Goal: Task Accomplishment & Management: Manage account settings

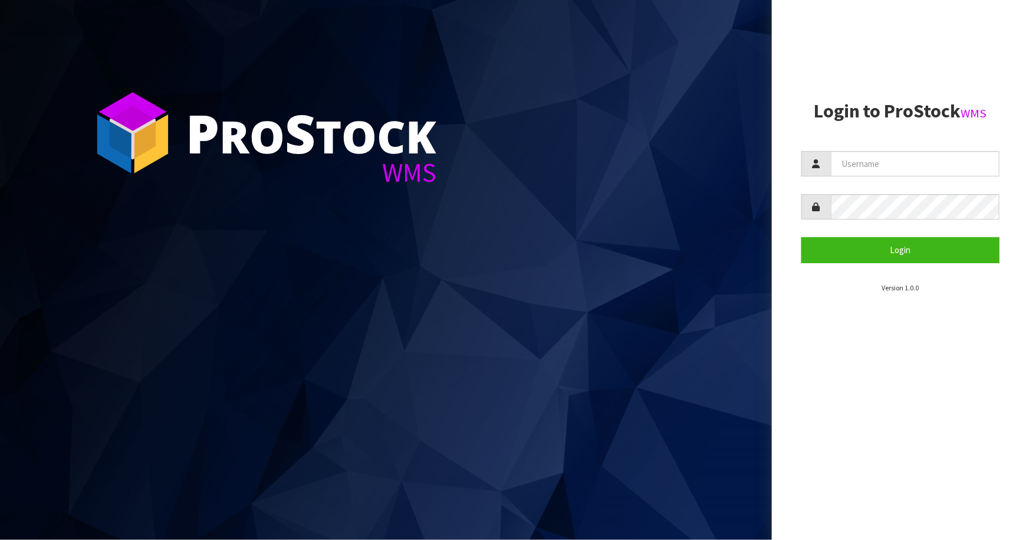
drag, startPoint x: 498, startPoint y: 523, endPoint x: 498, endPoint y: 534, distance: 11.8
click at [498, 528] on section "P ro S tock WMS" at bounding box center [386, 270] width 772 height 540
click at [477, 473] on section "P ro S tock WMS" at bounding box center [386, 270] width 772 height 540
drag, startPoint x: 471, startPoint y: 484, endPoint x: 468, endPoint y: 501, distance: 17.5
click at [472, 484] on section "P ro S tock WMS" at bounding box center [386, 270] width 772 height 540
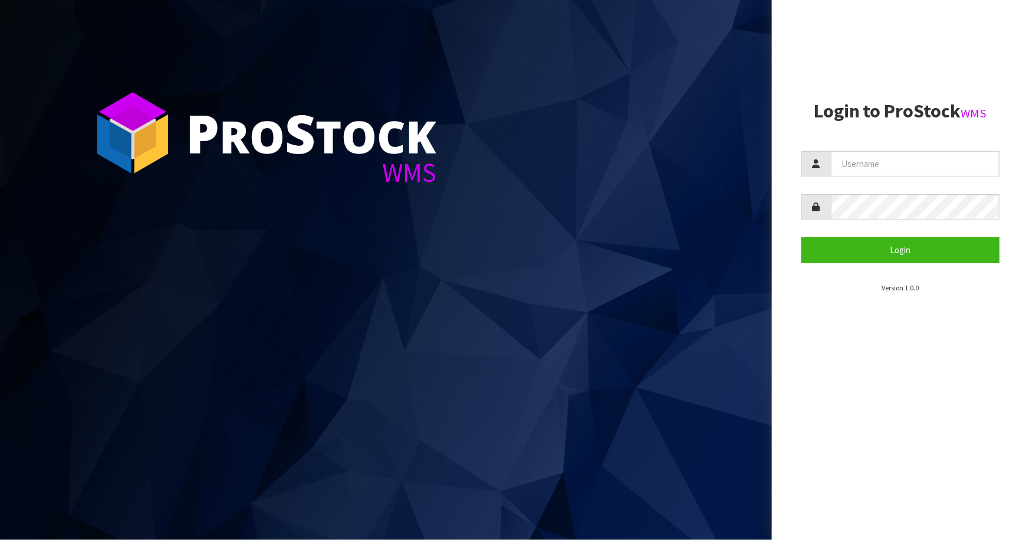
drag, startPoint x: 476, startPoint y: 491, endPoint x: 481, endPoint y: 487, distance: 6.3
click at [481, 490] on section "P ro S tock WMS" at bounding box center [386, 270] width 772 height 540
drag, startPoint x: 511, startPoint y: 491, endPoint x: 498, endPoint y: 490, distance: 12.4
click at [509, 490] on section "P ro S tock WMS" at bounding box center [386, 270] width 772 height 540
drag, startPoint x: 485, startPoint y: 494, endPoint x: 489, endPoint y: 501, distance: 8.2
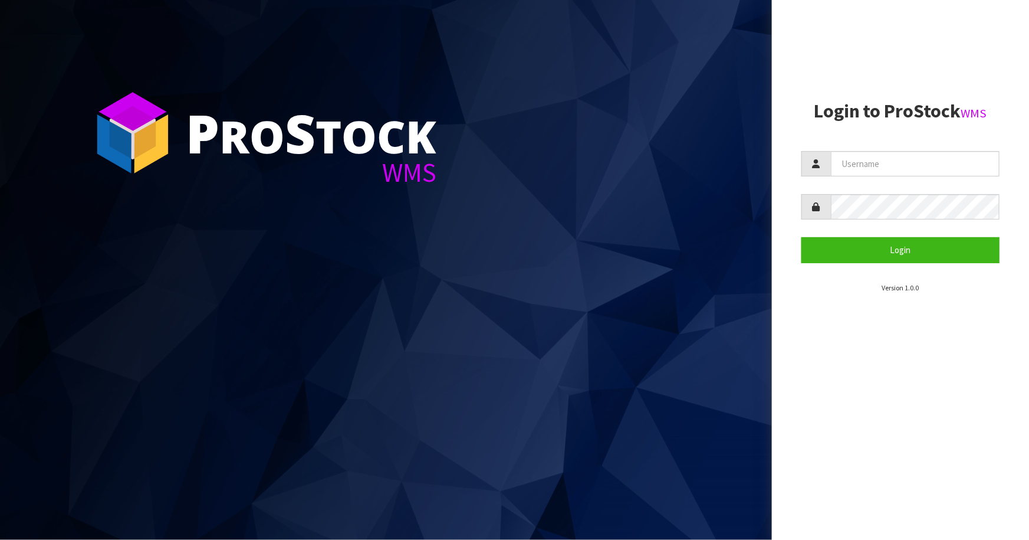
click at [485, 494] on section "P ro S tock WMS" at bounding box center [386, 270] width 772 height 540
drag, startPoint x: 489, startPoint y: 501, endPoint x: 486, endPoint y: 492, distance: 9.9
click at [489, 501] on section "P ro S tock WMS" at bounding box center [386, 270] width 772 height 540
click at [490, 477] on section "P ro S tock WMS" at bounding box center [386, 270] width 772 height 540
drag, startPoint x: 506, startPoint y: 500, endPoint x: 497, endPoint y: 501, distance: 8.3
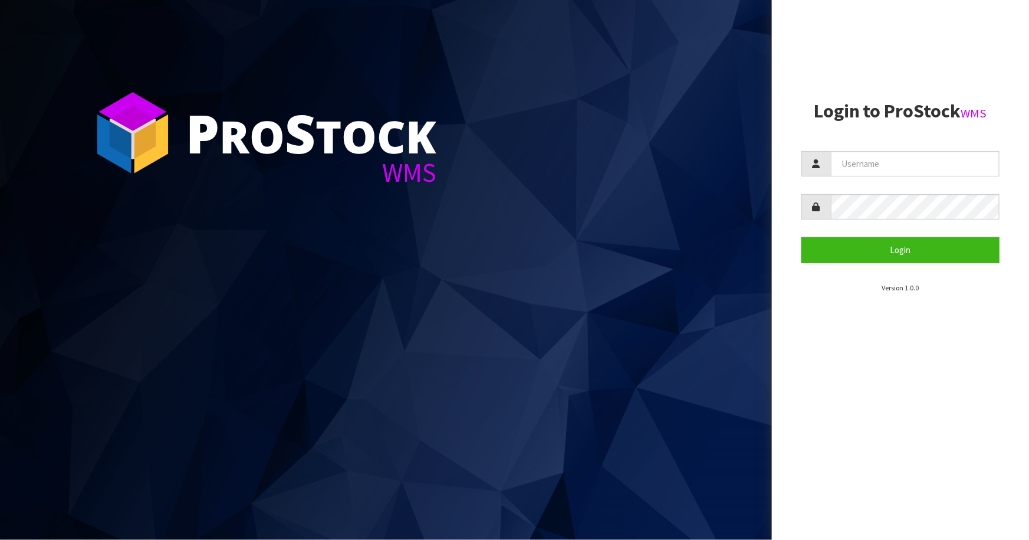
click at [504, 500] on section "P ro S tock WMS" at bounding box center [386, 270] width 772 height 540
drag, startPoint x: 501, startPoint y: 503, endPoint x: 494, endPoint y: 494, distance: 11.8
click at [498, 498] on section "P ro S tock WMS" at bounding box center [386, 270] width 772 height 540
click at [495, 490] on section "P ro S tock WMS" at bounding box center [386, 270] width 772 height 540
drag, startPoint x: 497, startPoint y: 489, endPoint x: 493, endPoint y: 499, distance: 10.6
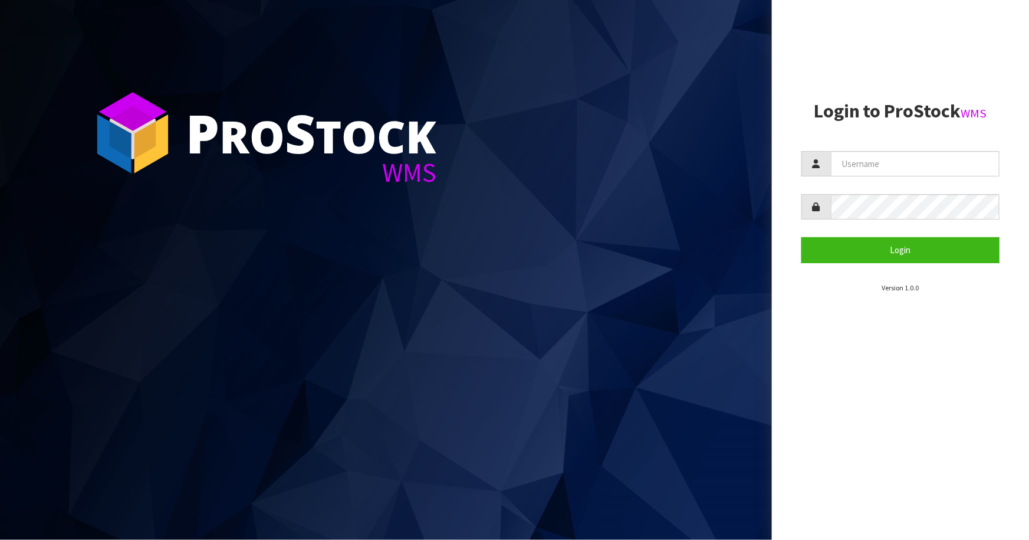
click at [497, 489] on section "P ro S tock WMS" at bounding box center [386, 270] width 772 height 540
click at [466, 490] on section "P ro S tock WMS" at bounding box center [386, 270] width 772 height 540
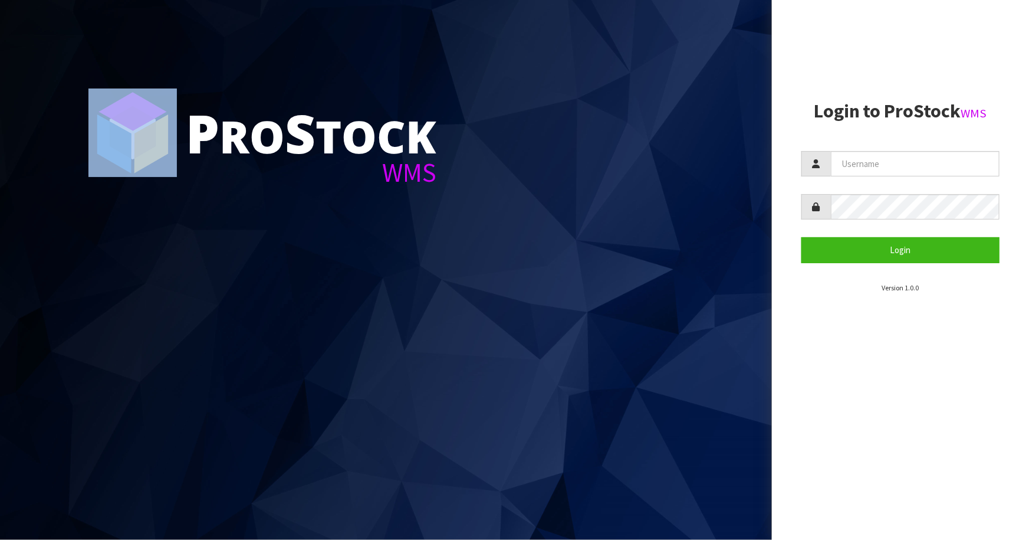
click at [466, 490] on section "P ro S tock WMS" at bounding box center [386, 270] width 772 height 540
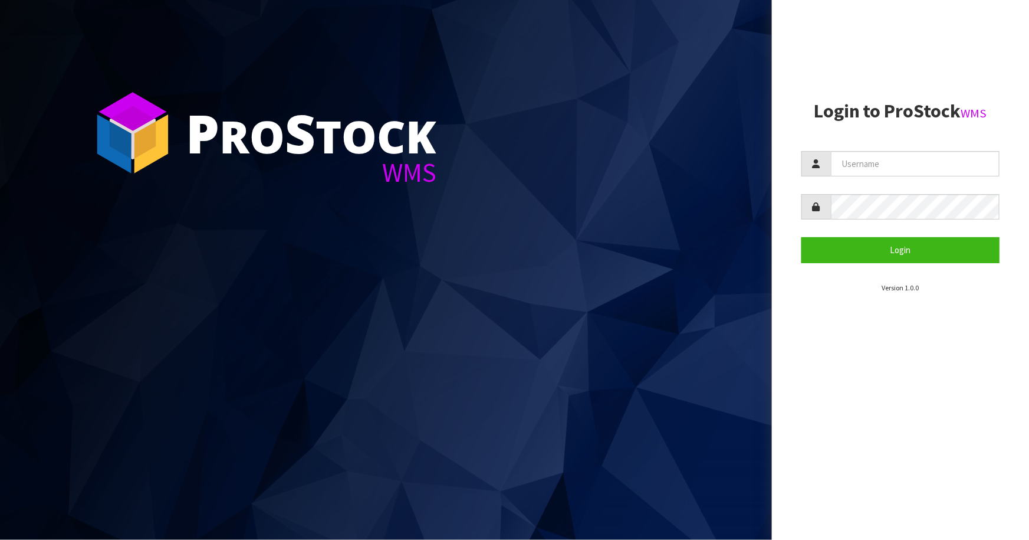
click at [461, 487] on section "P ro S tock WMS" at bounding box center [386, 270] width 772 height 540
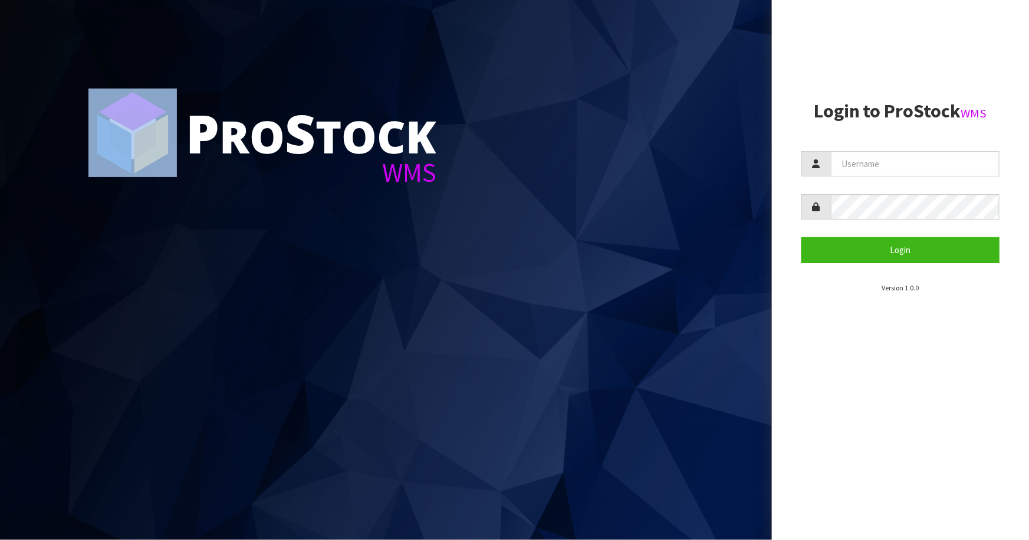
click at [461, 487] on section "P ro S tock WMS" at bounding box center [386, 270] width 772 height 540
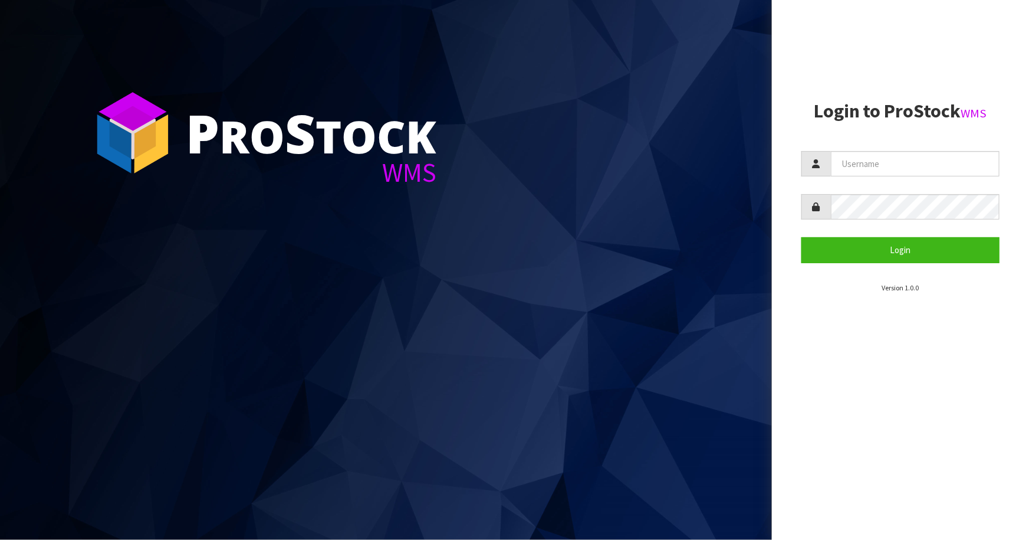
click at [460, 490] on section "P ro S tock WMS" at bounding box center [386, 270] width 772 height 540
click at [455, 481] on section "P ro S tock WMS" at bounding box center [386, 270] width 772 height 540
click at [450, 482] on section "P ro S tock WMS" at bounding box center [386, 270] width 772 height 540
click at [898, 158] on input "text" at bounding box center [915, 163] width 169 height 25
type input "F"
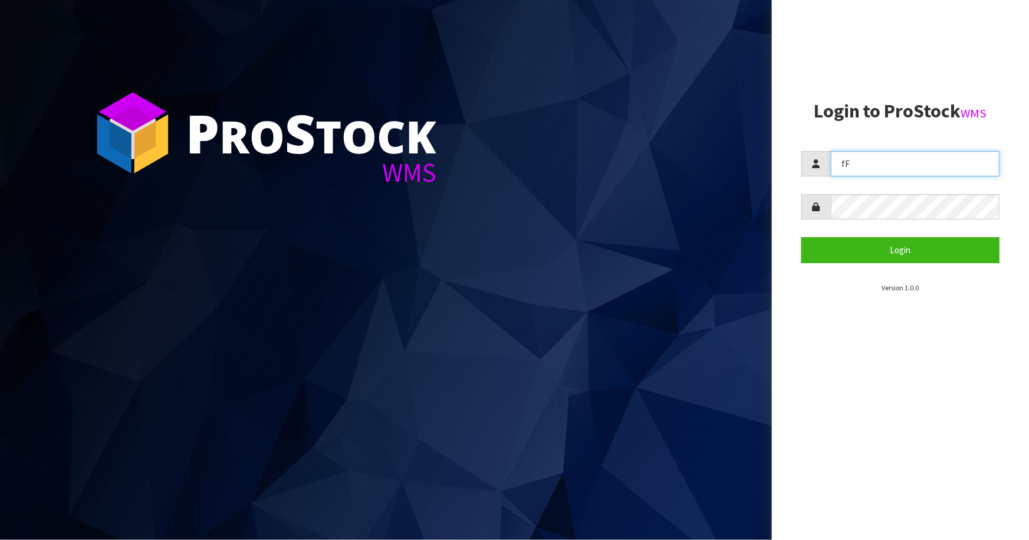
type input "f"
type input "[EMAIL_ADDRESS][DOMAIN_NAME]"
click at [802, 237] on button "Login" at bounding box center [901, 249] width 198 height 25
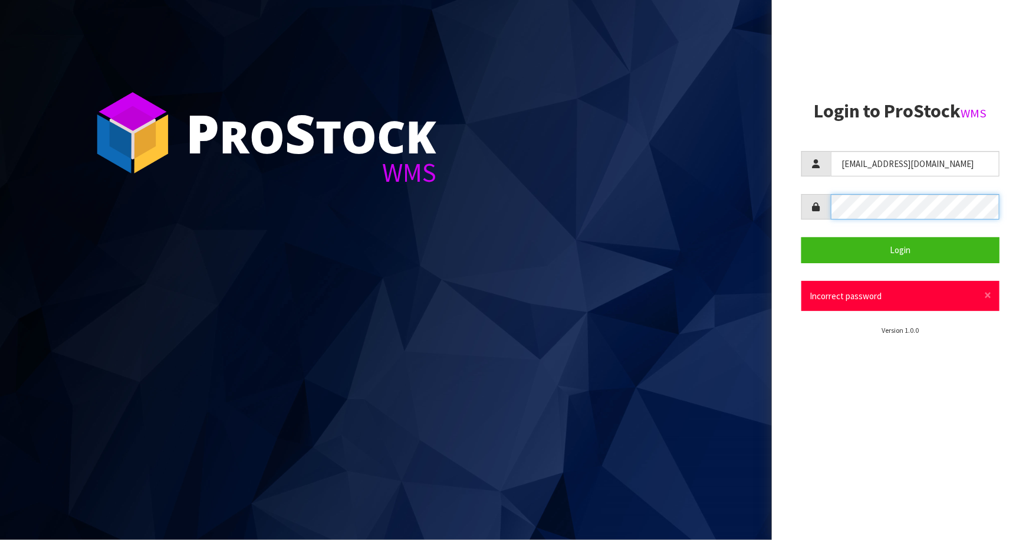
click at [727, 231] on div "P ro S tock WMS Login to ProStock WMS [EMAIL_ADDRESS][DOMAIN_NAME] Login × Clos…" at bounding box center [514, 270] width 1029 height 540
click at [802, 237] on button "Login" at bounding box center [901, 249] width 198 height 25
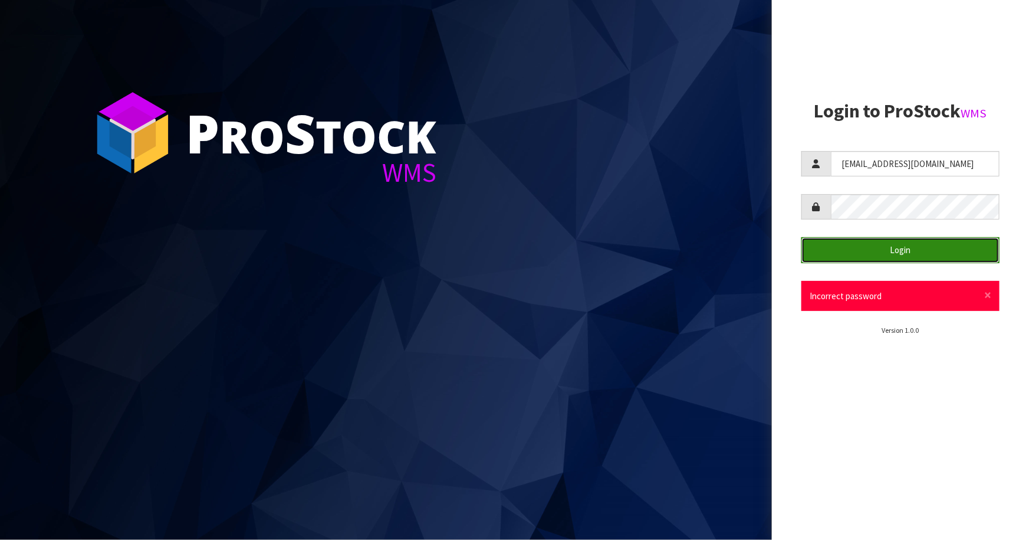
drag, startPoint x: 849, startPoint y: 254, endPoint x: 869, endPoint y: 239, distance: 24.4
click at [850, 253] on button "Login" at bounding box center [901, 249] width 198 height 25
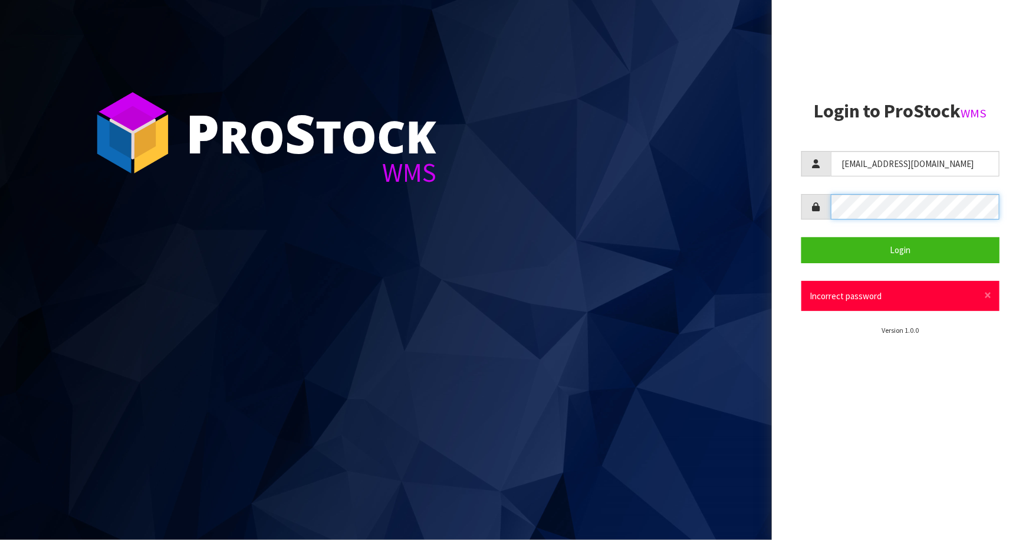
click at [804, 219] on div at bounding box center [901, 206] width 198 height 25
click at [802, 237] on button "Login" at bounding box center [901, 249] width 198 height 25
